Goal: Information Seeking & Learning: Learn about a topic

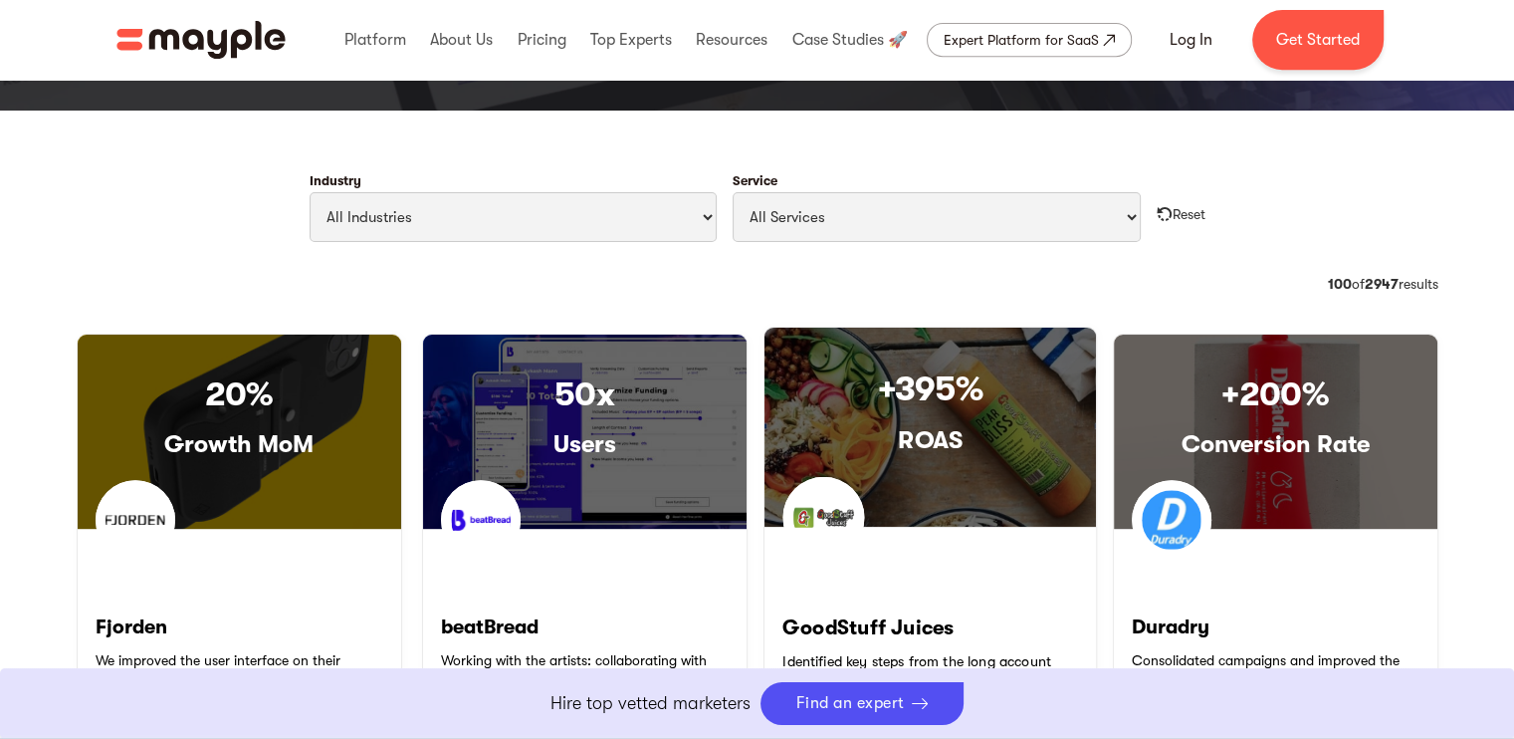
scroll to position [903, 0]
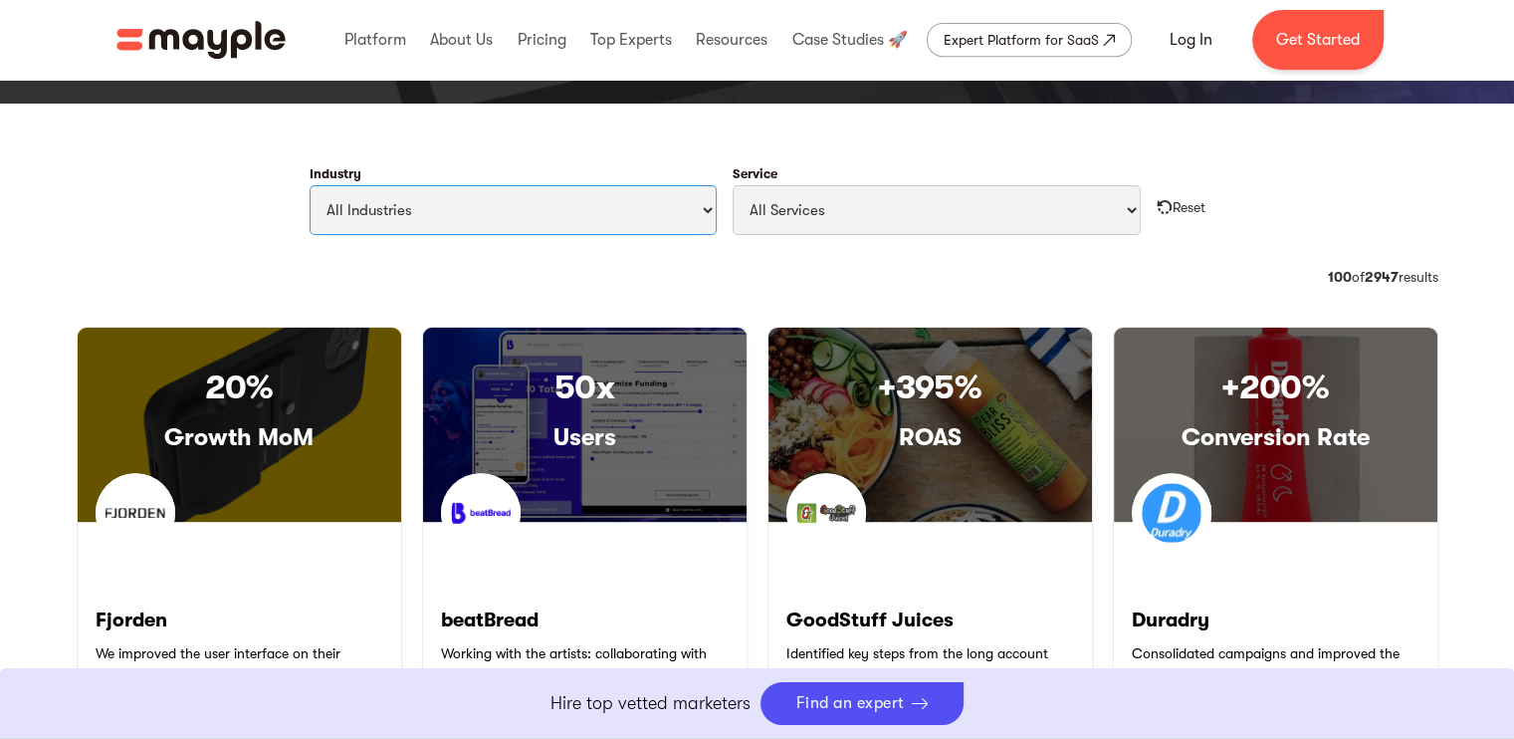
click at [693, 213] on select "All Industries Travel & Leisure Nonprofit & Government Automotive & Transportat…" at bounding box center [514, 210] width 408 height 50
select select "Art & Entertainment"
click at [310, 185] on select "All Industries Travel & Leisure Nonprofit & Government Automotive & Transportat…" at bounding box center [514, 210] width 408 height 50
click at [932, 213] on select "All Services Paid Ads Email Marketing SEO CRO Social Media Management Marketing…" at bounding box center [937, 210] width 408 height 50
click at [733, 185] on select "All Services Paid Ads Email Marketing SEO CRO Social Media Management Marketing…" at bounding box center [937, 210] width 408 height 50
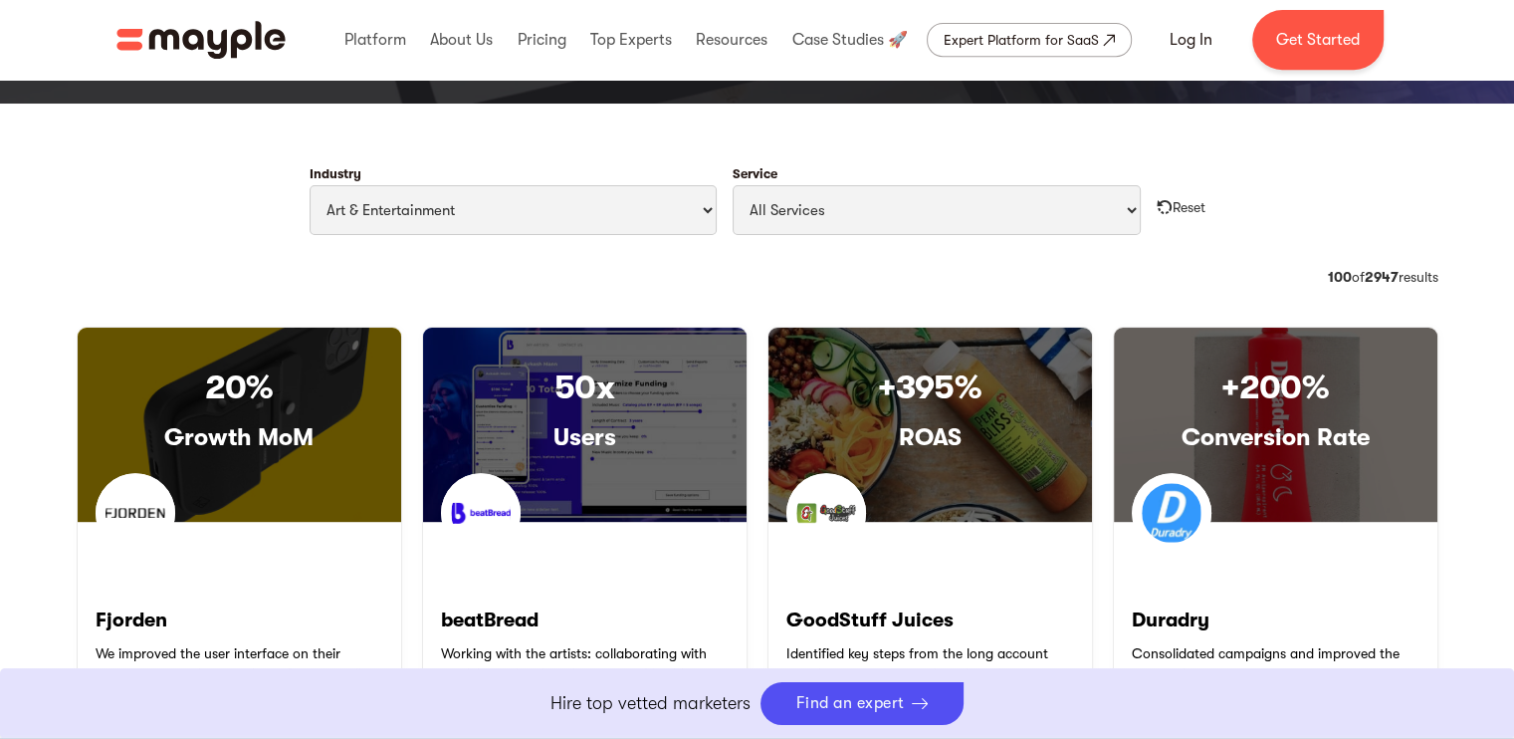
click at [1346, 180] on form "Industry All Industries Travel & Leisure Nonprofit & Government Automotive & Tr…" at bounding box center [758, 201] width 1362 height 100
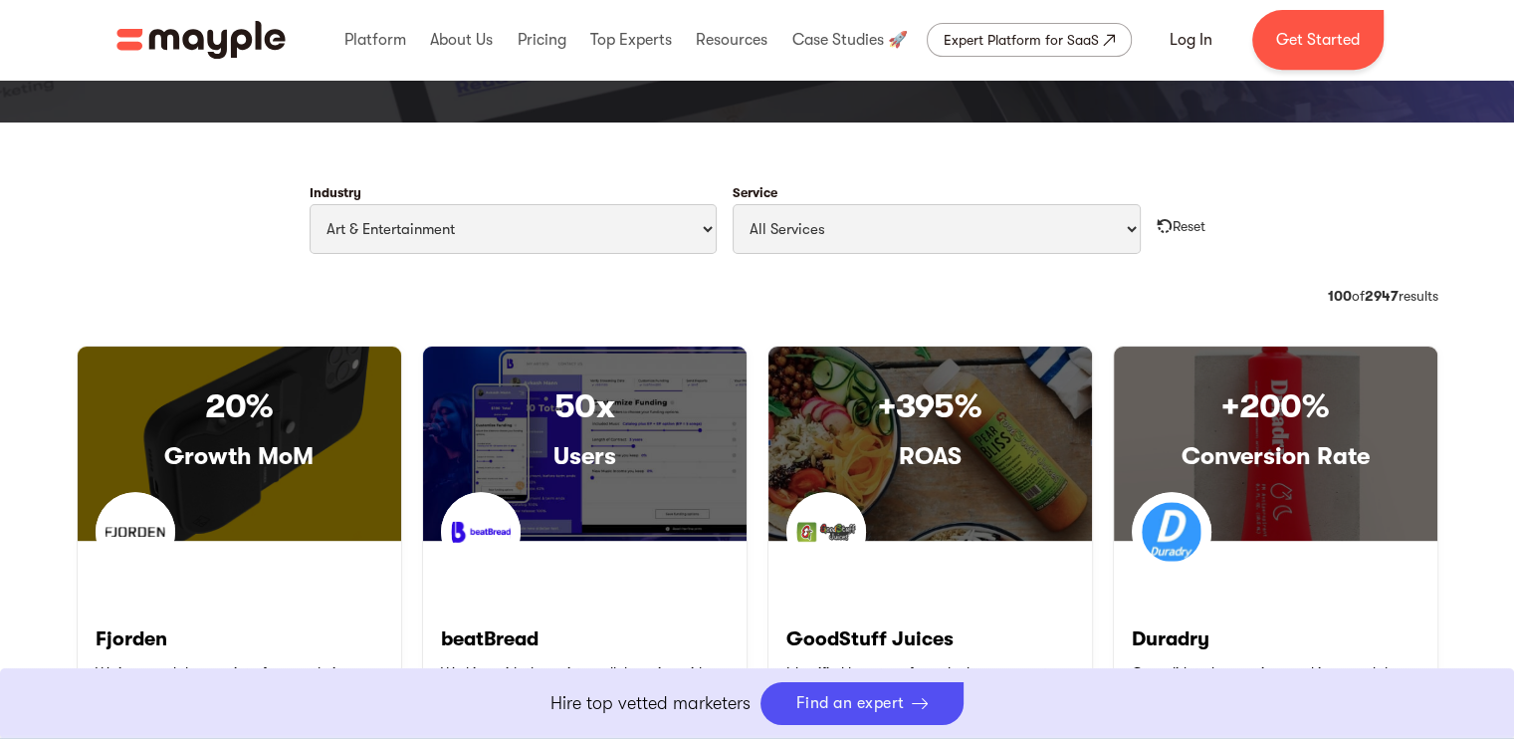
scroll to position [896, 0]
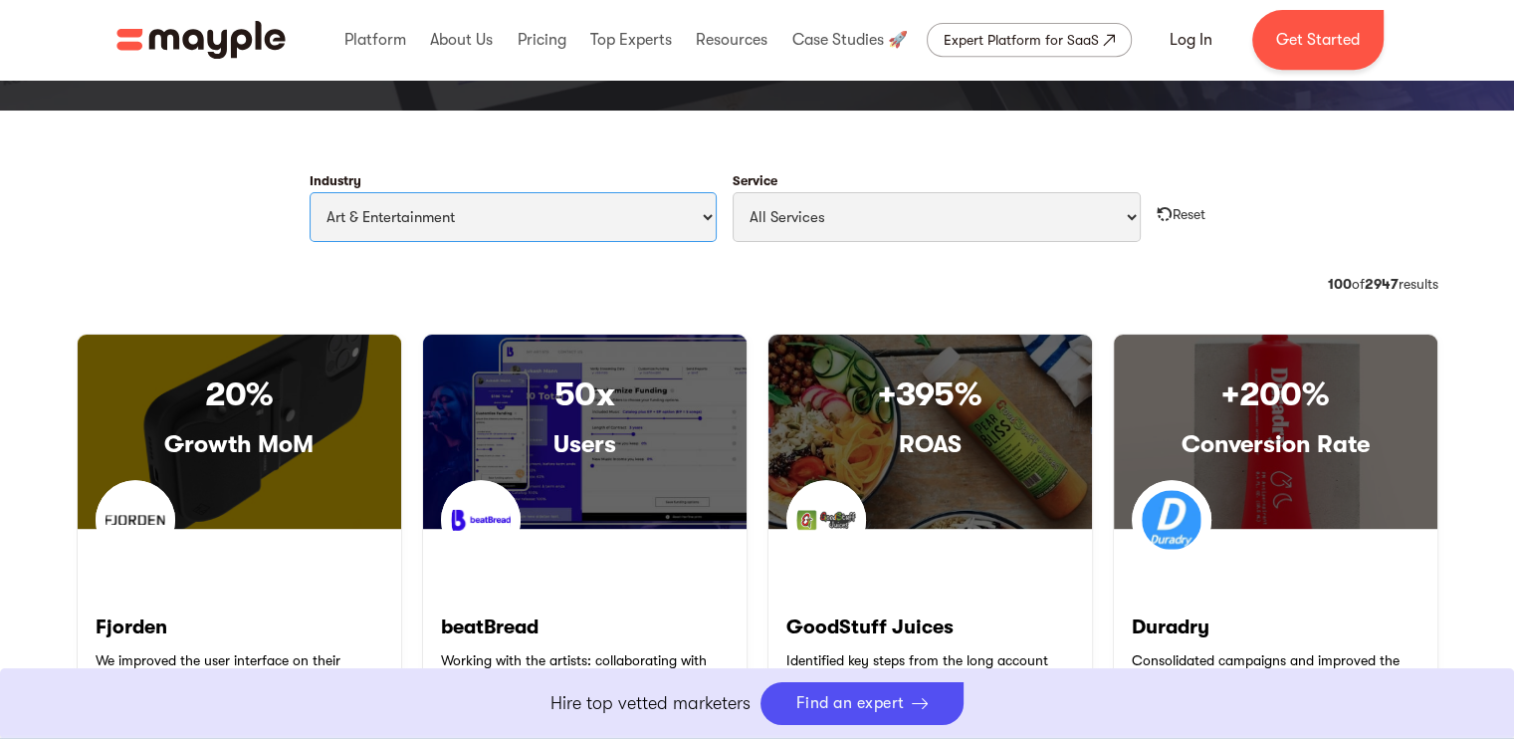
click at [669, 220] on select "All Industries Travel & Leisure Nonprofit & Government Automotive & Transportat…" at bounding box center [514, 217] width 408 height 50
click at [310, 192] on select "All Industries Travel & Leisure Nonprofit & Government Automotive & Transportat…" at bounding box center [514, 217] width 408 height 50
click at [1161, 214] on img "Filter Cases Form" at bounding box center [1165, 214] width 16 height 16
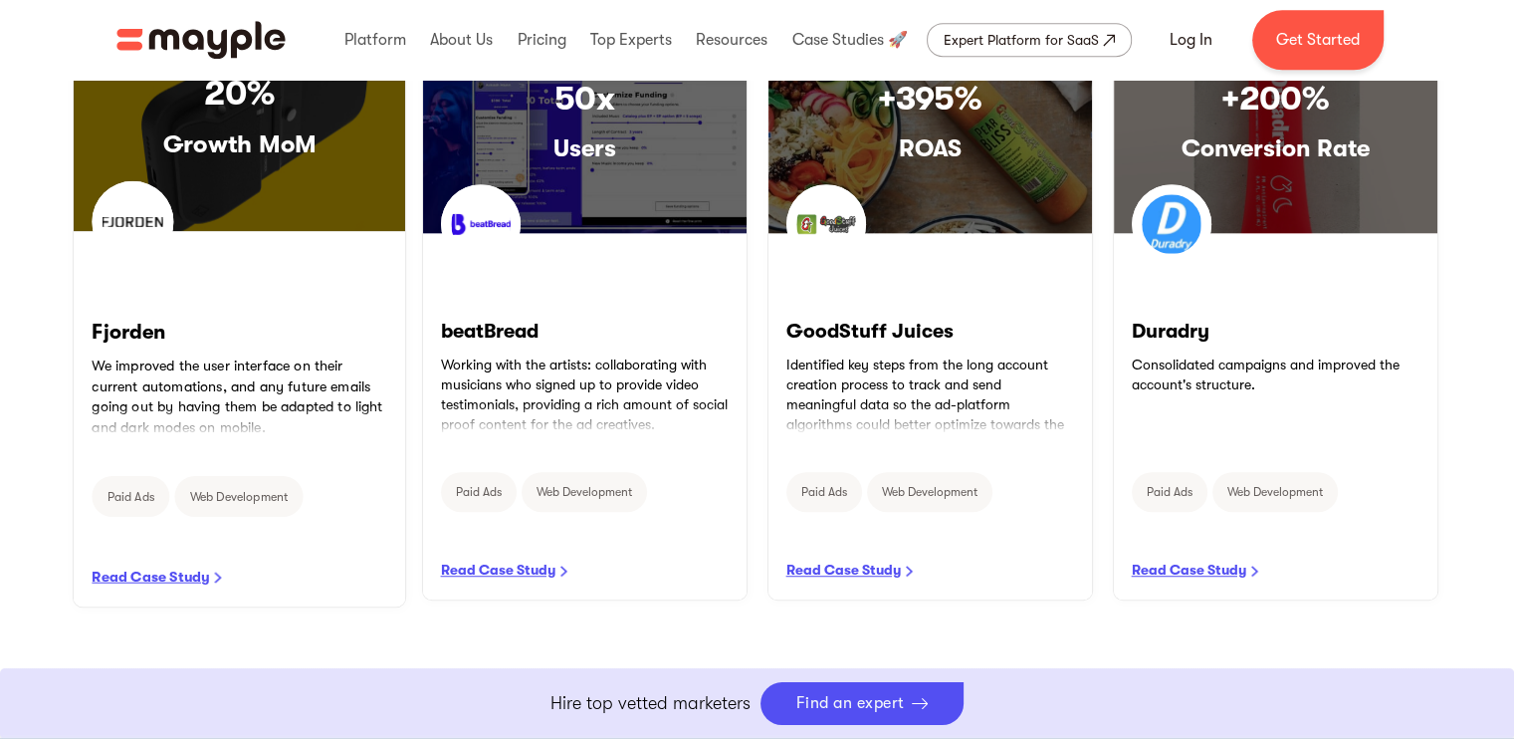
scroll to position [1195, 0]
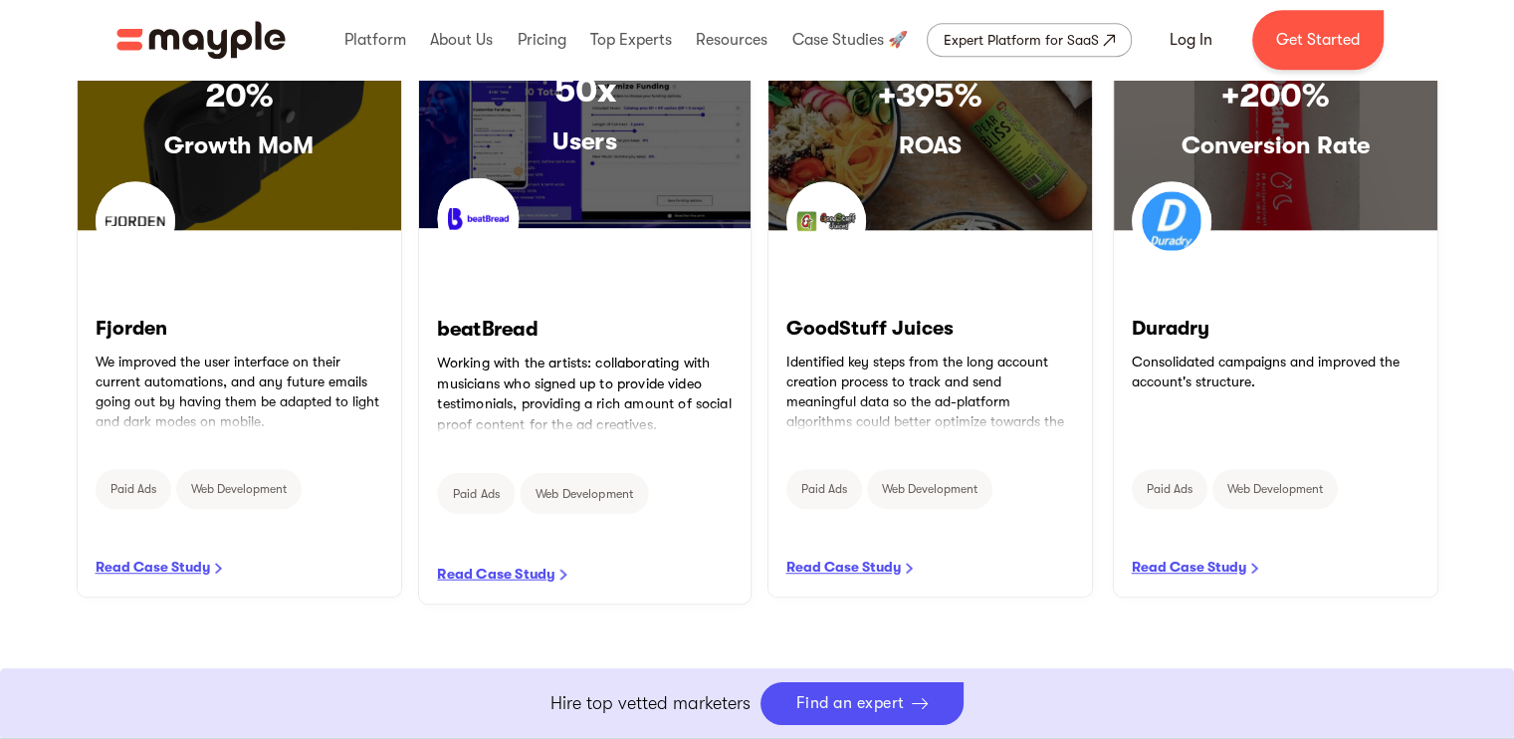
click at [506, 577] on link "READ CASE STUDY" at bounding box center [584, 416] width 332 height 374
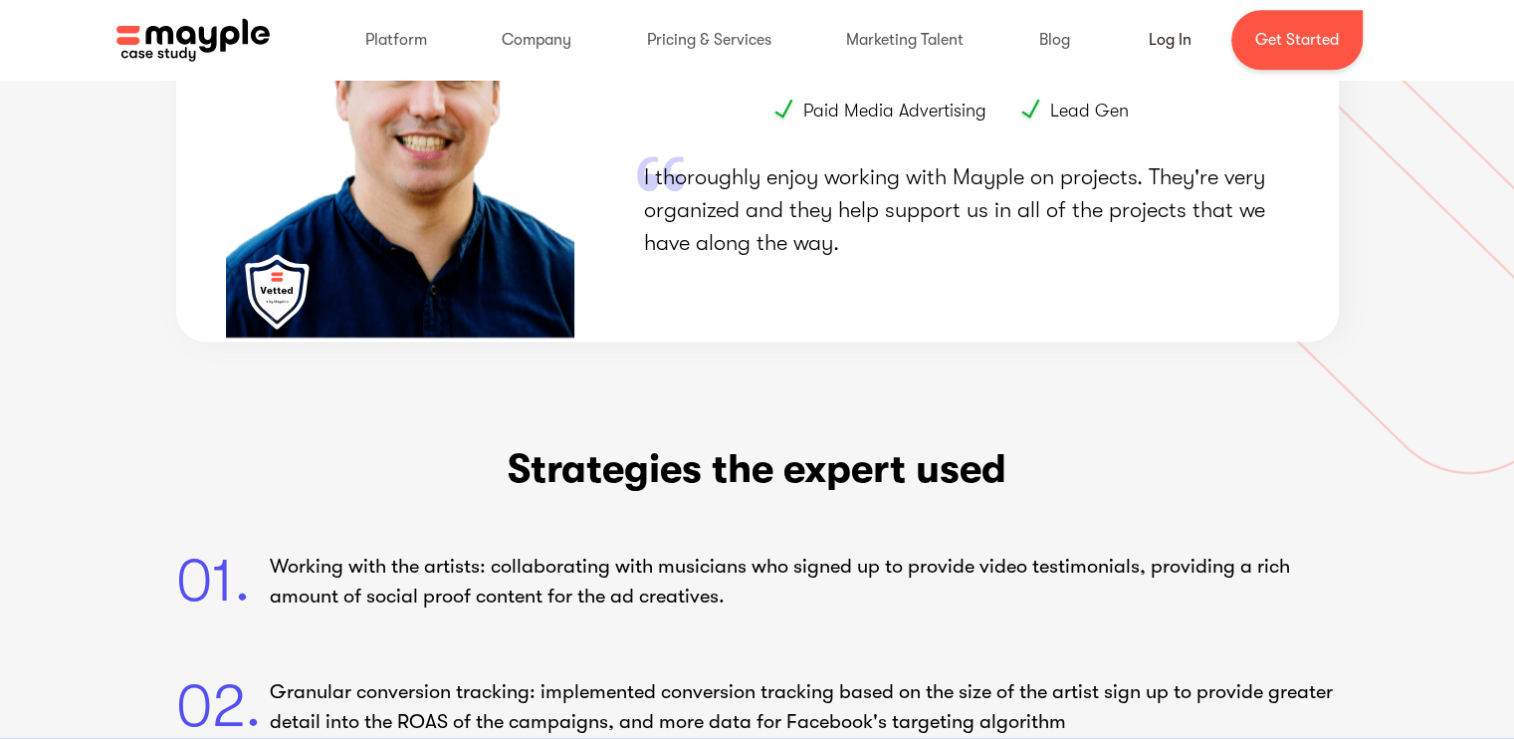
scroll to position [1573, 0]
